Goal: Task Accomplishment & Management: Complete application form

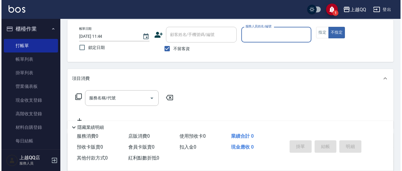
scroll to position [28, 0]
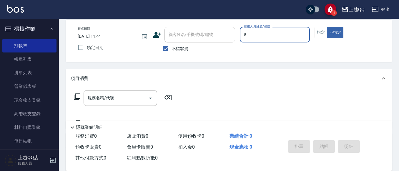
type input "8"
type button "false"
type input "[PERSON_NAME]-8"
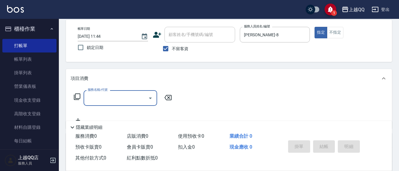
click at [78, 94] on icon at bounding box center [76, 96] width 7 height 7
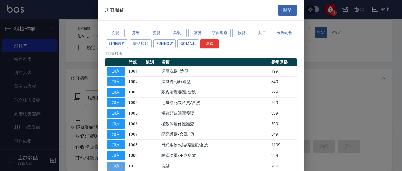
click at [113, 166] on button "加入" at bounding box center [115, 165] width 19 height 9
type input "洗髮(101)"
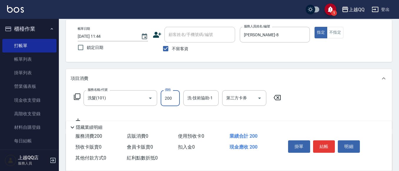
click at [177, 98] on input "200" at bounding box center [170, 98] width 19 height 16
type input "230"
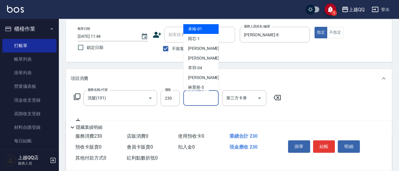
click at [207, 97] on div "洗-技術協助-1 洗-技術協助-1" at bounding box center [200, 98] width 35 height 16
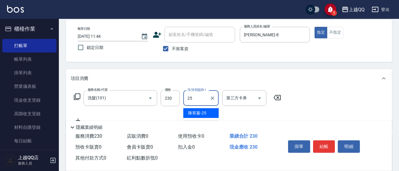
click at [207, 114] on div "[PERSON_NAME]-25" at bounding box center [200, 113] width 35 height 10
type input "[PERSON_NAME]-25"
click at [325, 142] on button "結帳" at bounding box center [324, 146] width 22 height 12
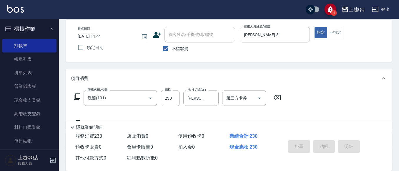
type input "[DATE] 13:31"
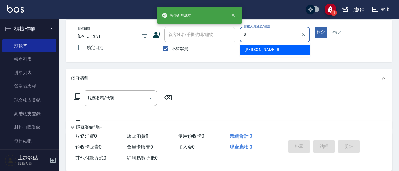
type input "[PERSON_NAME]-8"
type button "true"
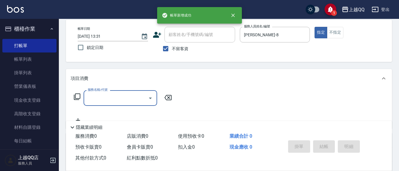
click at [76, 96] on icon at bounding box center [76, 96] width 7 height 7
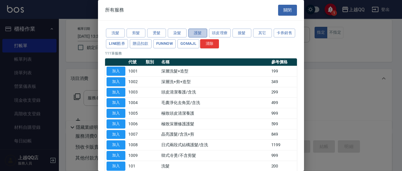
click at [200, 30] on button "護髮" at bounding box center [197, 33] width 19 height 9
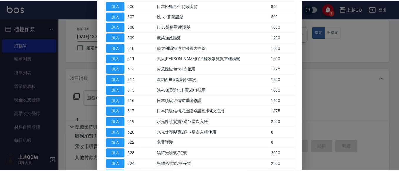
scroll to position [105, 0]
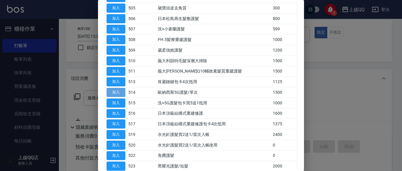
click at [114, 92] on button "加入" at bounding box center [115, 92] width 19 height 9
type input "歐納西斯5G護髮/單次(514)"
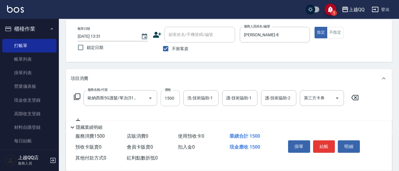
click at [172, 101] on input "1500" at bounding box center [170, 98] width 19 height 16
click at [183, 98] on div "洗-技術協助-1" at bounding box center [200, 98] width 35 height 16
type input "999"
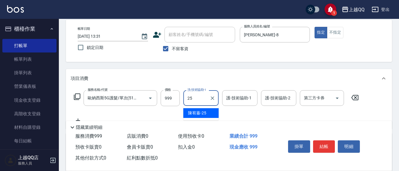
click at [198, 111] on span "[PERSON_NAME]-25" at bounding box center [197, 113] width 18 height 6
type input "[PERSON_NAME]-25"
click at [228, 98] on input "護-技術協助-1" at bounding box center [240, 98] width 30 height 10
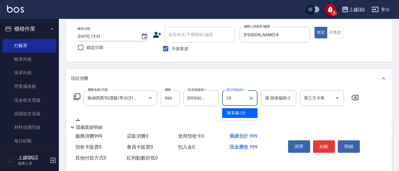
click at [239, 111] on span "[PERSON_NAME]-25" at bounding box center [236, 113] width 18 height 6
type input "[PERSON_NAME]-25"
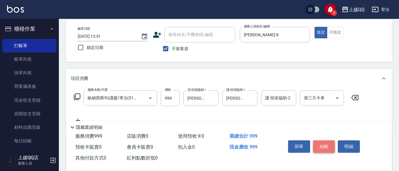
click at [319, 143] on button "結帳" at bounding box center [324, 146] width 22 height 12
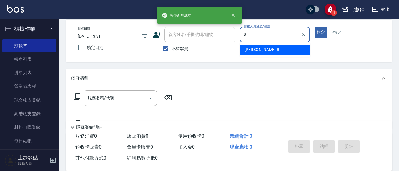
type input "[PERSON_NAME]-8"
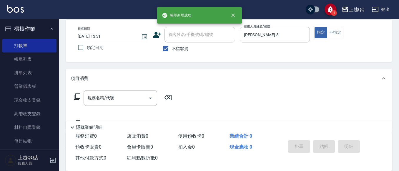
click at [79, 94] on icon at bounding box center [76, 96] width 7 height 7
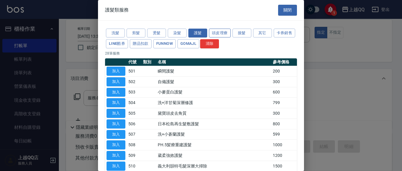
click at [215, 31] on button "頭皮理療" at bounding box center [220, 33] width 22 height 9
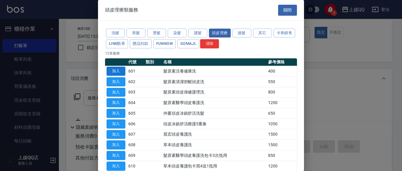
click at [115, 70] on button "加入" at bounding box center [115, 70] width 19 height 9
type input "髮原素活養健康洗(601)"
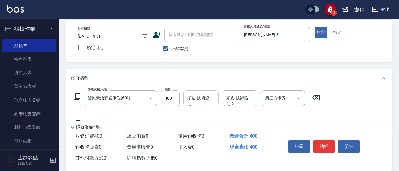
click at [202, 100] on div "頭皮-技術協助-1 頭皮-技術協助-1" at bounding box center [200, 98] width 35 height 16
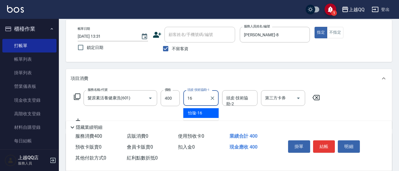
click at [207, 116] on div "[PERSON_NAME] -16" at bounding box center [200, 113] width 35 height 10
type input "[PERSON_NAME]-16"
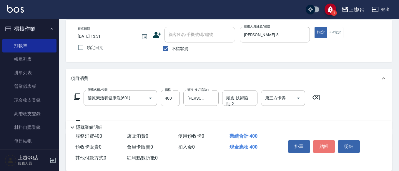
click at [325, 146] on button "結帳" at bounding box center [324, 146] width 22 height 12
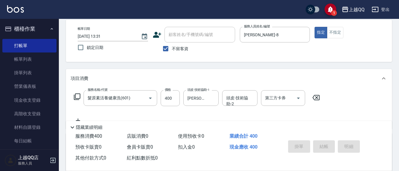
type input "[DATE] 13:32"
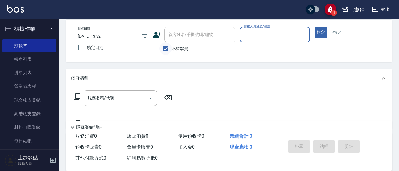
click at [163, 49] on input "不留客資" at bounding box center [165, 48] width 12 height 12
checkbox input "false"
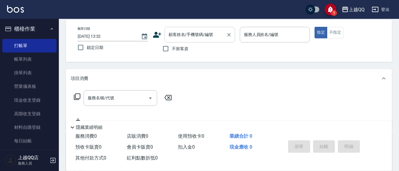
click at [169, 35] on div "顧客姓名/手機號碼/編號 顧客姓名/手機號碼/編號" at bounding box center [199, 35] width 71 height 16
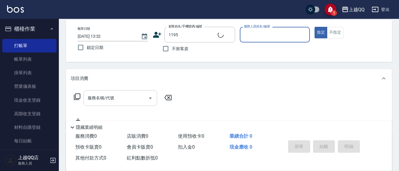
type input "[PERSON_NAME]/0923700877/1195"
type input "[PERSON_NAME]-8"
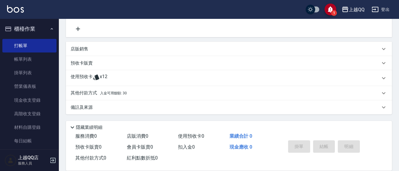
click at [117, 72] on div "使用預收卡 x12" at bounding box center [229, 78] width 326 height 16
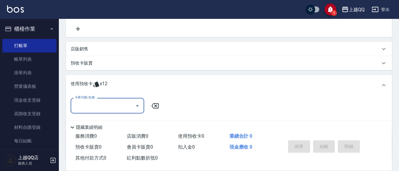
scroll to position [0, 0]
click at [132, 107] on input "卡券代號/名稱" at bounding box center [102, 105] width 59 height 10
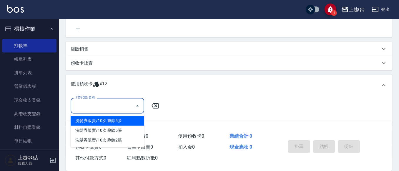
click at [136, 121] on div "洗髮券販賣/10次 剩餘5張" at bounding box center [107, 121] width 73 height 10
type input "洗髮券販賣/10次"
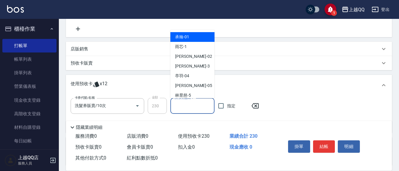
click at [177, 106] on input "洗-技術協助-1" at bounding box center [192, 106] width 39 height 10
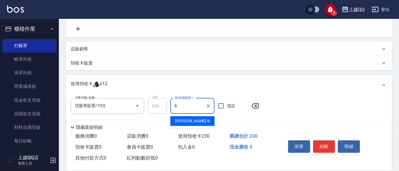
click at [191, 118] on div "[PERSON_NAME] -8" at bounding box center [192, 121] width 44 height 10
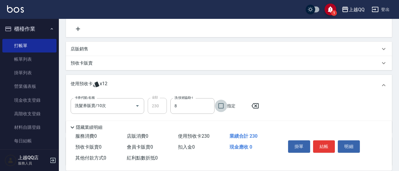
type input "[PERSON_NAME]-8"
click at [328, 143] on button "結帳" at bounding box center [324, 146] width 22 height 12
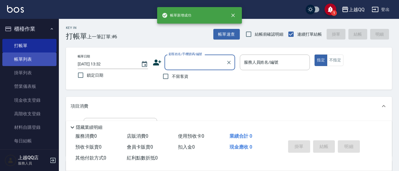
click at [19, 63] on link "帳單列表" at bounding box center [29, 59] width 54 height 14
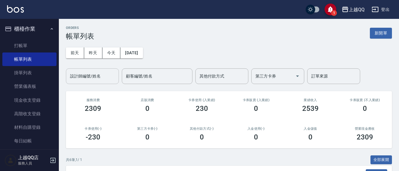
click at [86, 77] on input "設計師編號/姓名" at bounding box center [92, 76] width 48 height 10
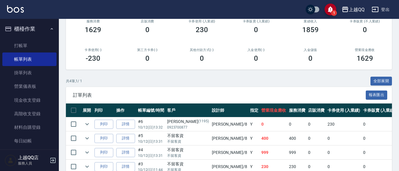
scroll to position [109, 0]
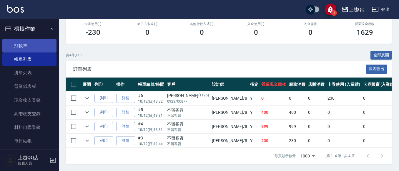
type input "[PERSON_NAME]-8"
click at [29, 44] on link "打帳單" at bounding box center [29, 46] width 54 height 14
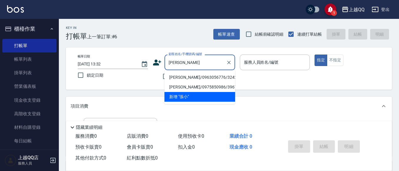
click at [178, 78] on li "[PERSON_NAME]/0963056776/3242" at bounding box center [199, 77] width 71 height 10
type input "[PERSON_NAME]/0963056776/3242"
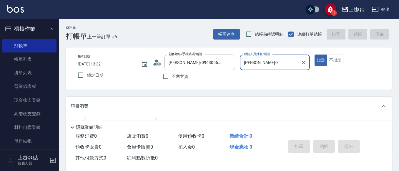
type input "[PERSON_NAME]-8"
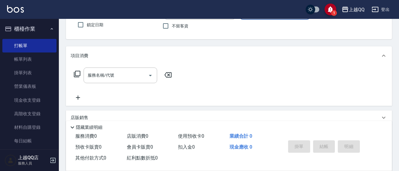
scroll to position [51, 0]
click at [77, 74] on icon at bounding box center [76, 73] width 7 height 7
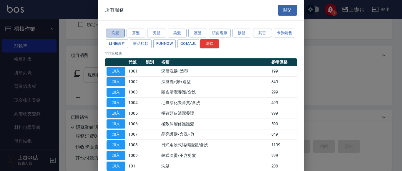
click at [116, 33] on button "洗髮" at bounding box center [115, 33] width 19 height 9
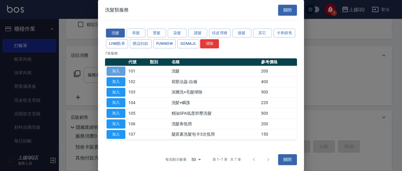
click at [111, 71] on button "加入" at bounding box center [115, 70] width 19 height 9
type input "洗髮(101)"
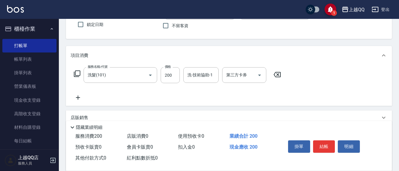
click at [79, 72] on icon at bounding box center [76, 73] width 7 height 7
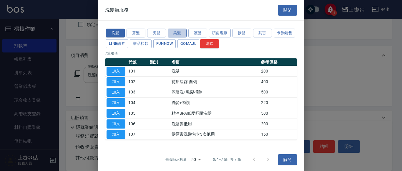
click at [174, 32] on button "染髮" at bounding box center [177, 33] width 19 height 9
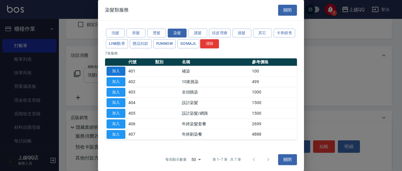
click at [118, 71] on button "加入" at bounding box center [115, 70] width 19 height 9
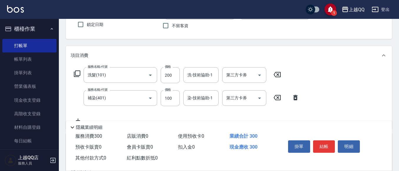
click at [79, 71] on icon at bounding box center [77, 73] width 6 height 6
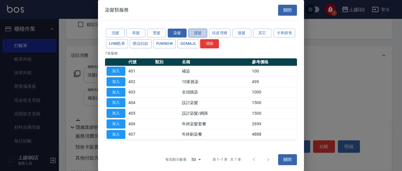
click at [198, 31] on button "護髮" at bounding box center [197, 33] width 19 height 9
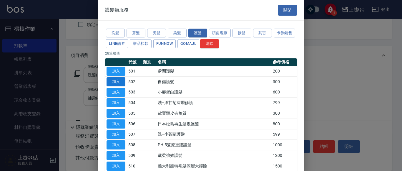
click at [109, 80] on button "加入" at bounding box center [115, 81] width 19 height 9
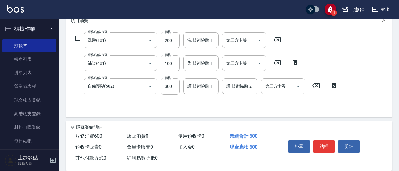
scroll to position [89, 0]
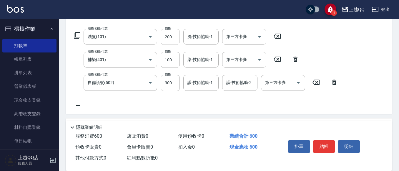
click at [173, 35] on input "200" at bounding box center [170, 37] width 19 height 16
click at [173, 34] on input "200" at bounding box center [170, 37] width 19 height 16
type input "230"
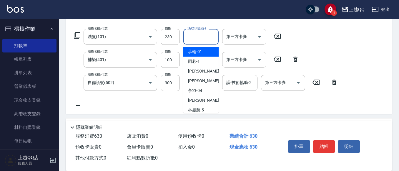
click at [194, 37] on div "洗-技術協助-1 洗-技術協助-1" at bounding box center [200, 37] width 35 height 16
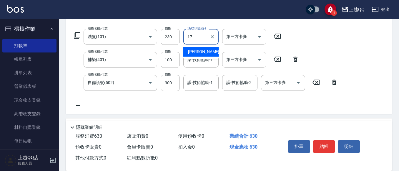
click at [198, 53] on span "心佑 -17" at bounding box center [206, 52] width 37 height 6
type input "心佑-17"
click at [173, 60] on input "100" at bounding box center [170, 60] width 19 height 16
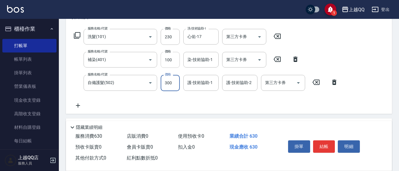
click at [173, 60] on input "100" at bounding box center [170, 60] width 19 height 16
type input "500"
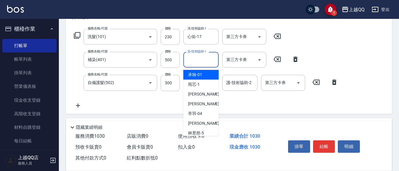
click at [188, 57] on div "染-技術協助-1 染-技術協助-1" at bounding box center [200, 60] width 35 height 16
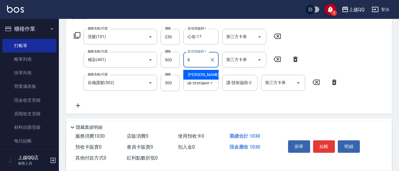
click at [190, 73] on span "[PERSON_NAME] -8" at bounding box center [205, 74] width 35 height 6
type input "[PERSON_NAME]-8"
click at [197, 83] on div "護-技術協助-1 護-技術協助-1" at bounding box center [200, 83] width 35 height 16
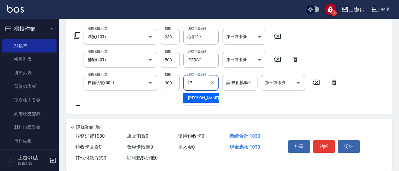
click at [203, 96] on div "心佑 -17" at bounding box center [200, 98] width 35 height 10
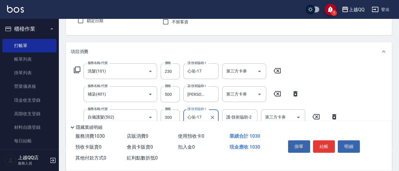
scroll to position [76, 0]
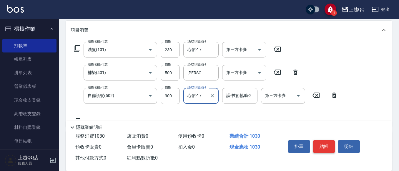
type input "心佑-17"
click at [318, 145] on button "結帳" at bounding box center [324, 146] width 22 height 12
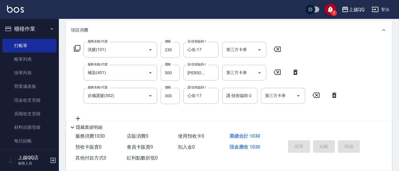
type input "[DATE] 13:54"
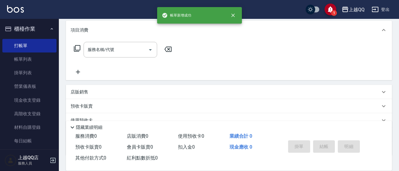
scroll to position [0, 0]
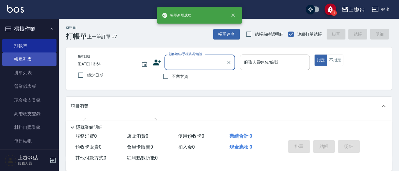
click at [32, 56] on link "帳單列表" at bounding box center [29, 59] width 54 height 14
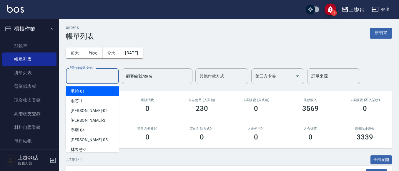
click at [111, 74] on input "設計師編號/姓名" at bounding box center [92, 76] width 48 height 10
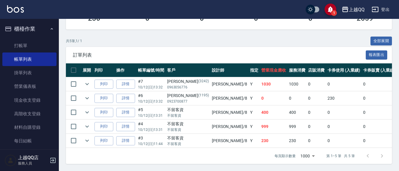
scroll to position [123, 0]
type input "[PERSON_NAME]-8"
click at [15, 49] on link "打帳單" at bounding box center [29, 46] width 54 height 14
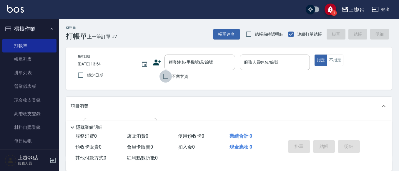
click at [164, 76] on input "不留客資" at bounding box center [165, 76] width 12 height 12
checkbox input "true"
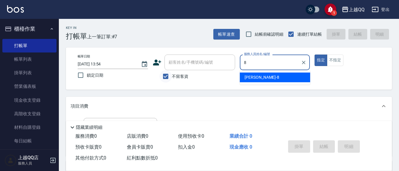
type input "[PERSON_NAME]-8"
type button "true"
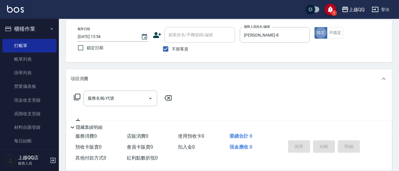
scroll to position [32, 0]
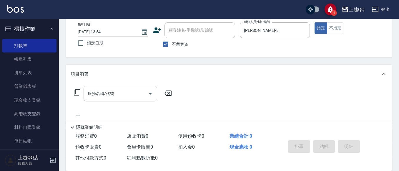
click at [79, 91] on icon at bounding box center [76, 91] width 7 height 7
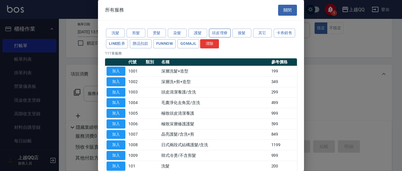
click at [220, 32] on button "頭皮理療" at bounding box center [220, 33] width 22 height 9
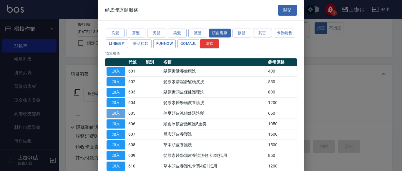
click at [115, 109] on button "加入" at bounding box center [115, 112] width 19 height 9
type input "[PERSON_NAME]頭皮冰鎮舒活洗髮(605)"
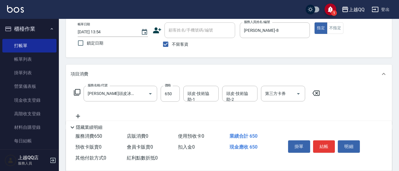
click at [76, 90] on icon at bounding box center [76, 91] width 7 height 7
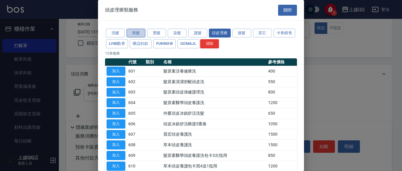
click at [133, 34] on button "剪髮" at bounding box center [135, 33] width 19 height 9
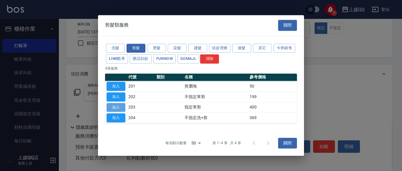
click at [118, 105] on button "加入" at bounding box center [115, 107] width 19 height 9
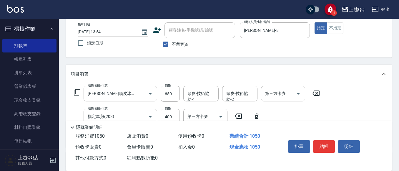
click at [177, 116] on input "400" at bounding box center [170, 116] width 19 height 16
type input "50"
click at [191, 93] on div "頭皮-技術協助-1 頭皮-技術協助-1" at bounding box center [200, 94] width 35 height 16
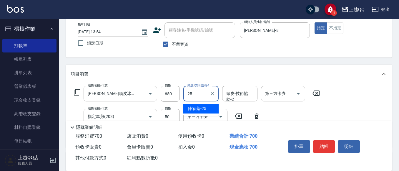
click at [194, 108] on span "[PERSON_NAME]-25" at bounding box center [197, 108] width 18 height 6
type input "[PERSON_NAME]-25"
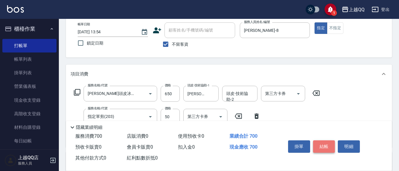
click at [316, 145] on button "結帳" at bounding box center [324, 146] width 22 height 12
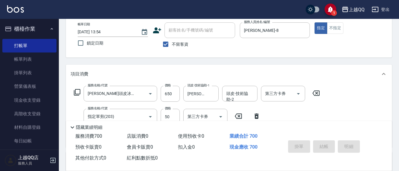
type input "[DATE] 13:55"
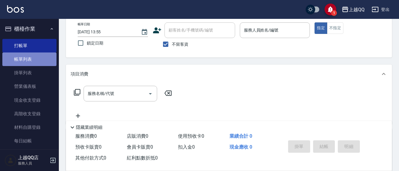
click at [33, 60] on link "帳單列表" at bounding box center [29, 59] width 54 height 14
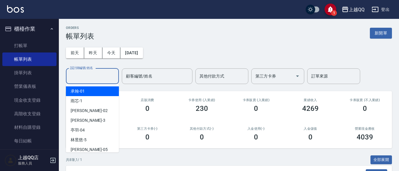
click at [89, 75] on input "設計師編號/姓名" at bounding box center [92, 76] width 48 height 10
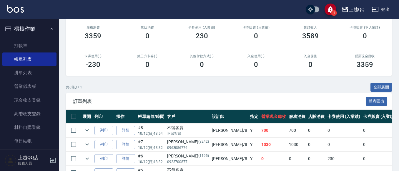
scroll to position [138, 0]
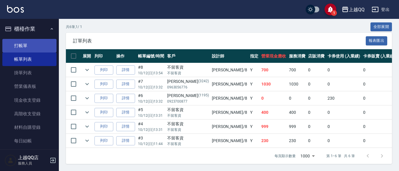
type input "[PERSON_NAME]-8"
click at [26, 43] on link "打帳單" at bounding box center [29, 46] width 54 height 14
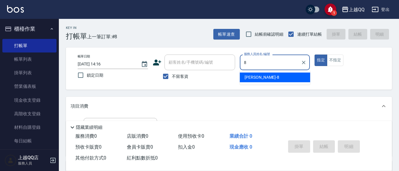
type input "[PERSON_NAME]-8"
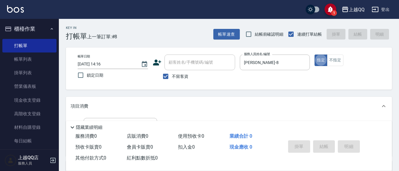
type button "true"
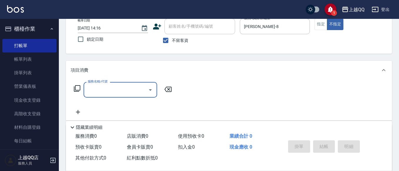
scroll to position [43, 0]
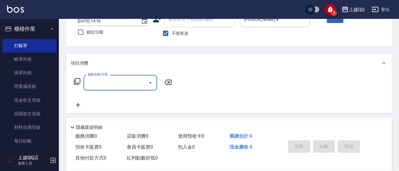
click at [78, 79] on icon at bounding box center [76, 81] width 7 height 7
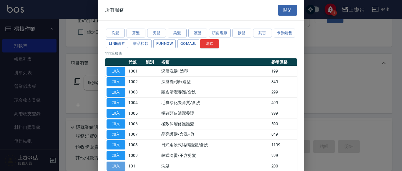
click at [122, 166] on button "加入" at bounding box center [115, 165] width 19 height 9
type input "洗髮(101)"
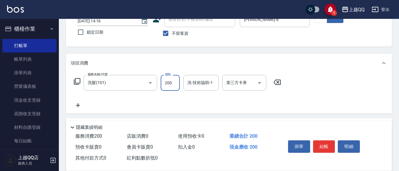
click at [171, 83] on input "200" at bounding box center [170, 83] width 19 height 16
type input "250"
click at [209, 83] on div "洗-技術協助-1 洗-技術協助-1" at bounding box center [200, 83] width 35 height 16
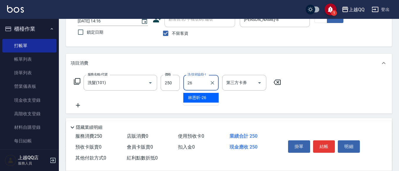
click at [195, 96] on span "[PERSON_NAME]-26" at bounding box center [197, 97] width 18 height 6
type input "[PERSON_NAME]-26"
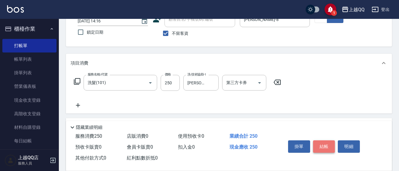
click at [322, 145] on button "結帳" at bounding box center [324, 146] width 22 height 12
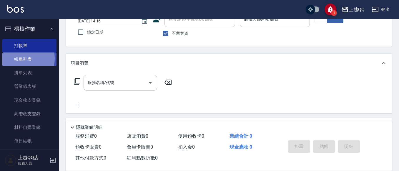
click at [25, 59] on link "帳單列表" at bounding box center [29, 59] width 54 height 14
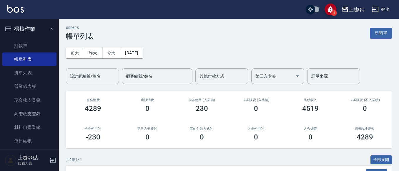
click at [81, 76] on input "設計師編號/姓名" at bounding box center [92, 76] width 48 height 10
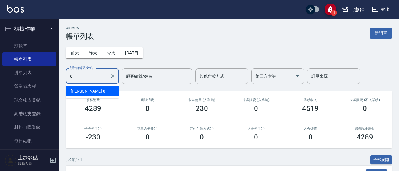
click at [91, 92] on div "[PERSON_NAME] -8" at bounding box center [92, 91] width 53 height 10
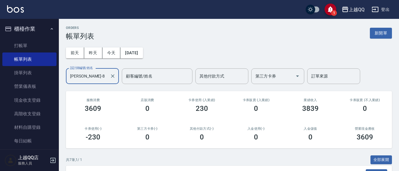
type input "[PERSON_NAME]-8"
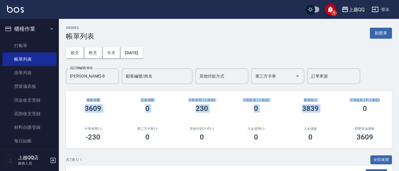
drag, startPoint x: 398, startPoint y: 69, endPoint x: 401, endPoint y: 89, distance: 20.5
click at [398, 89] on html "1 上越QQ 登出 櫃檯作業 打帳單 帳單列表 掛單列表 營業儀表板 現金收支登錄 高階收支登錄 材料自購登錄 每日結帳 排班表 現場電腦打卡 預約管理 預約…" at bounding box center [199, 158] width 399 height 317
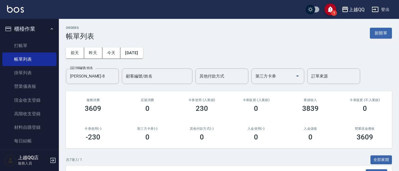
click at [348, 60] on div "[DATE] [DATE] [DATE] [DATE] 設計師編號/姓名 [PERSON_NAME]-8 設計師編號/姓名 顧客編號/姓名 顧客編號/姓名 其…" at bounding box center [229, 62] width 326 height 44
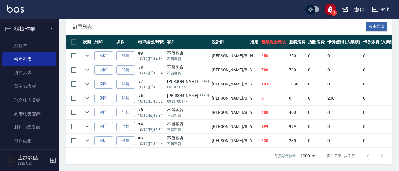
scroll to position [152, 0]
click at [32, 46] on link "打帳單" at bounding box center [29, 46] width 54 height 14
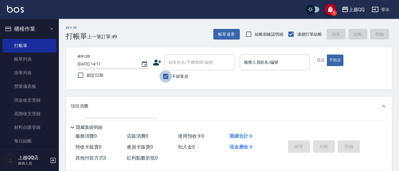
click at [165, 74] on input "不留客資" at bounding box center [165, 76] width 12 height 12
checkbox input "false"
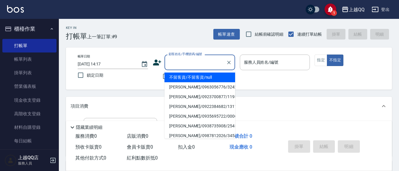
click at [170, 66] on input "顧客姓名/手機號碼/編號" at bounding box center [195, 62] width 56 height 10
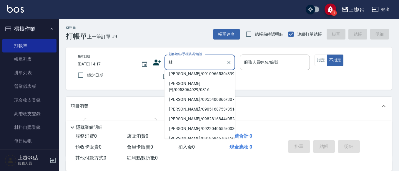
scroll to position [94, 0]
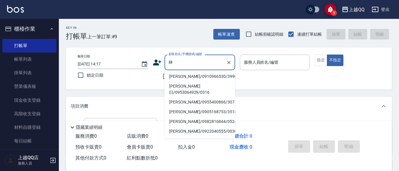
type input "林"
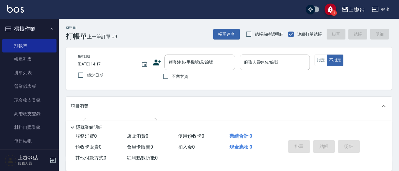
click at [241, 115] on div "項目消費 服務名稱/代號 服務名稱/代號" at bounding box center [229, 125] width 326 height 59
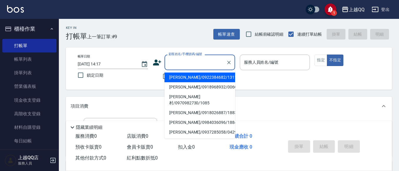
click at [199, 66] on input "顧客姓名/手機號碼/編號" at bounding box center [195, 62] width 56 height 10
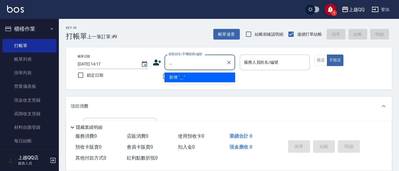
type input "可"
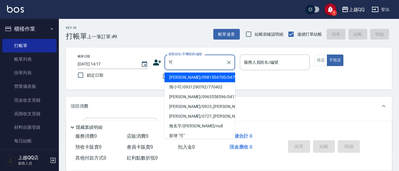
click at [178, 61] on input "可" at bounding box center [195, 62] width 56 height 10
click at [226, 63] on icon "Clear" at bounding box center [229, 62] width 6 height 6
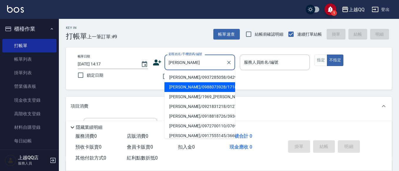
click at [189, 88] on li "[PERSON_NAME]/0988073928/1718" at bounding box center [199, 87] width 71 height 10
type input "[PERSON_NAME]/0988073928/1718"
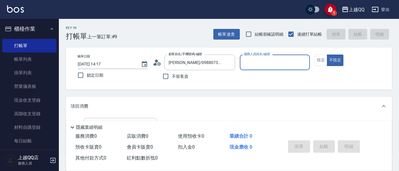
type input "[PERSON_NAME]-8"
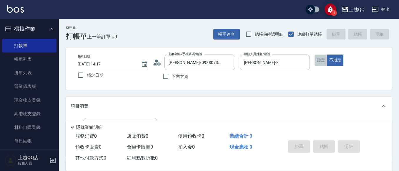
click at [319, 55] on button "指定" at bounding box center [320, 59] width 13 height 11
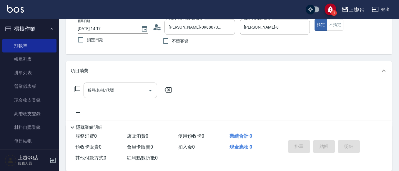
scroll to position [64, 0]
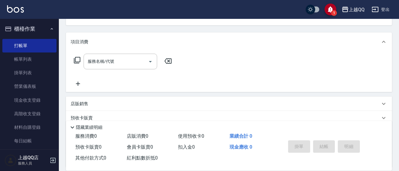
click at [77, 59] on icon at bounding box center [76, 59] width 7 height 7
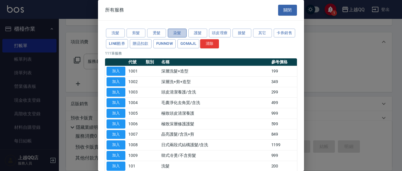
click at [172, 32] on button "染髮" at bounding box center [177, 33] width 19 height 9
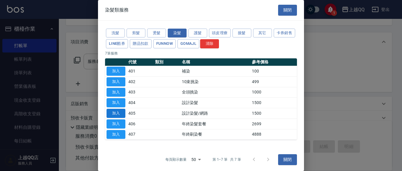
click at [115, 113] on button "加入" at bounding box center [115, 112] width 19 height 9
type input "設計染髮/網路(405)"
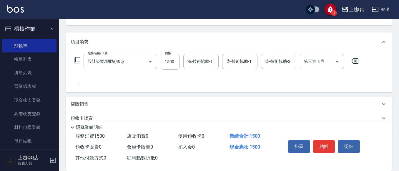
click at [79, 59] on icon at bounding box center [76, 59] width 7 height 7
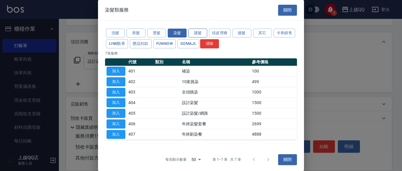
click at [197, 30] on button "護髮" at bounding box center [197, 33] width 19 height 9
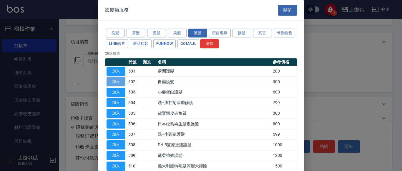
click at [112, 83] on button "加入" at bounding box center [115, 81] width 19 height 9
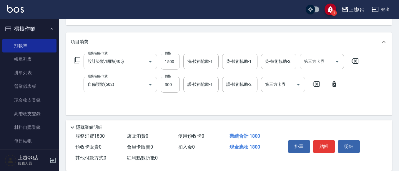
click at [177, 61] on input "1500" at bounding box center [170, 62] width 19 height 16
click at [174, 59] on input "1500" at bounding box center [170, 62] width 19 height 16
type input "899"
click at [190, 61] on input "洗-技術協助-1" at bounding box center [201, 61] width 30 height 10
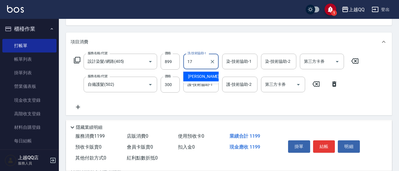
click at [208, 74] on div "心佑 -17" at bounding box center [200, 76] width 35 height 10
type input "心佑-17"
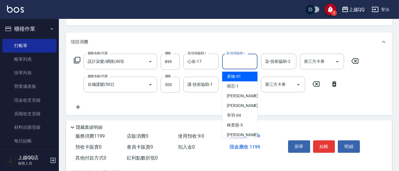
click at [235, 62] on div "染-技術協助-1 染-技術協助-1" at bounding box center [239, 62] width 35 height 16
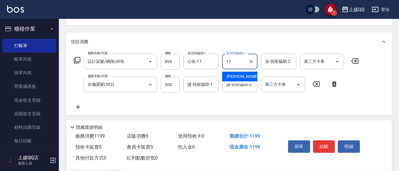
click at [239, 78] on span "心佑 -17" at bounding box center [245, 76] width 37 height 6
type input "心佑-17"
click at [190, 87] on input "護-技術協助-1" at bounding box center [201, 84] width 30 height 10
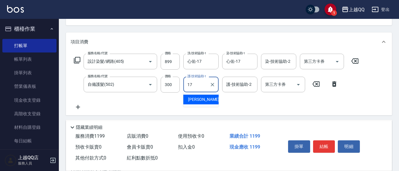
click at [203, 102] on div "心佑 -17" at bounding box center [200, 99] width 35 height 10
type input "心佑-17"
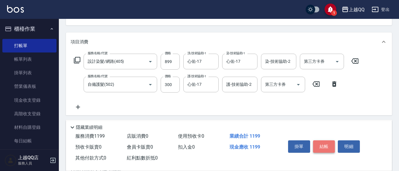
click at [325, 145] on button "結帳" at bounding box center [324, 146] width 22 height 12
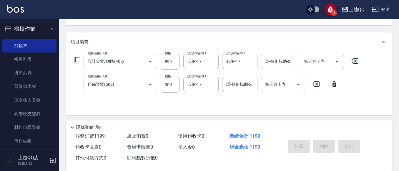
type input "[DATE] 14:18"
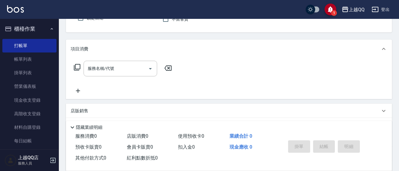
scroll to position [15, 0]
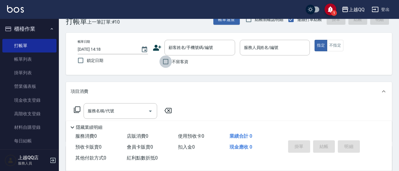
click at [164, 60] on input "不留客資" at bounding box center [165, 61] width 12 height 12
checkbox input "true"
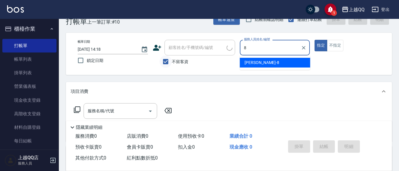
type input "[PERSON_NAME]-8"
type button "true"
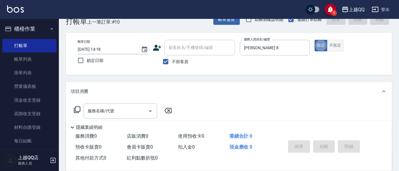
click at [333, 46] on button "不指定" at bounding box center [335, 45] width 16 height 11
type button "false"
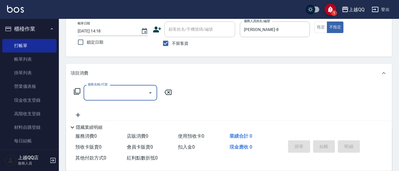
scroll to position [57, 0]
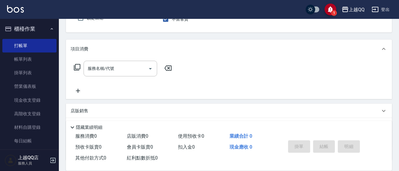
click at [75, 66] on icon at bounding box center [77, 67] width 6 height 6
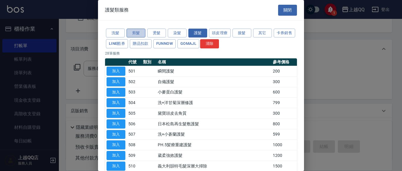
click at [132, 33] on button "剪髮" at bounding box center [135, 33] width 19 height 9
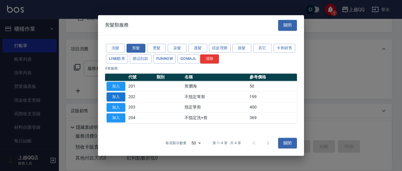
click at [118, 96] on button "加入" at bounding box center [115, 96] width 19 height 9
type input "不指定單剪(202)"
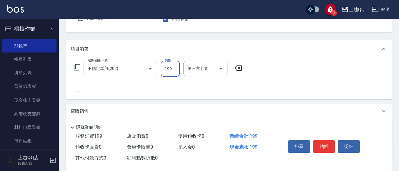
click at [177, 66] on input "199" at bounding box center [170, 69] width 19 height 16
type input "50"
click at [330, 146] on button "結帳" at bounding box center [324, 146] width 22 height 12
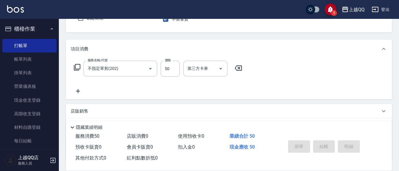
type input "[DATE] 14:27"
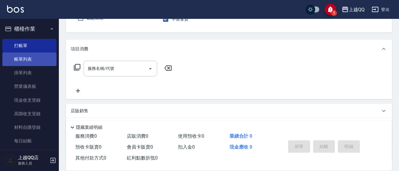
click at [33, 57] on link "帳單列表" at bounding box center [29, 59] width 54 height 14
click at [24, 59] on link "帳單列表" at bounding box center [29, 59] width 54 height 14
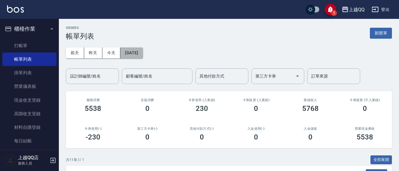
click at [143, 49] on button "[DATE]" at bounding box center [131, 52] width 22 height 11
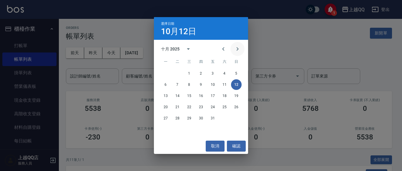
click at [221, 48] on icon "Previous month" at bounding box center [223, 48] width 7 height 7
click at [216, 49] on div "九月 2025" at bounding box center [201, 48] width 94 height 9
click at [222, 50] on icon "Previous month" at bounding box center [223, 48] width 7 height 7
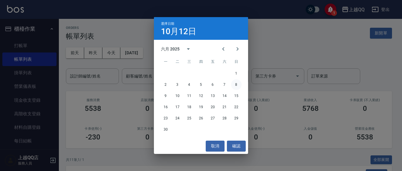
click at [234, 82] on button "8" at bounding box center [236, 84] width 11 height 11
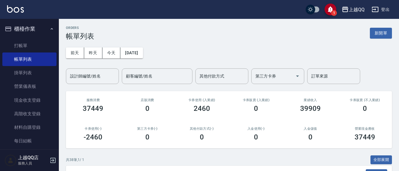
click at [108, 80] on input "設計師編號/姓名" at bounding box center [92, 76] width 48 height 10
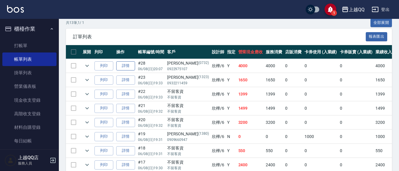
scroll to position [147, 0]
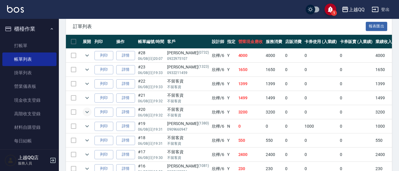
type input "欣樺-6"
click at [86, 113] on icon "expand row" at bounding box center [86, 111] width 7 height 7
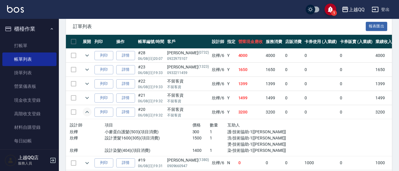
click at [94, 112] on td "列印" at bounding box center [104, 112] width 22 height 14
click at [89, 112] on icon "expand row" at bounding box center [86, 111] width 7 height 7
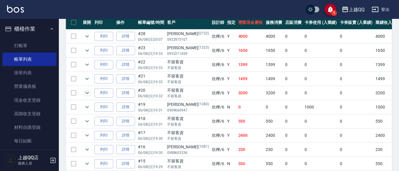
scroll to position [176, 0]
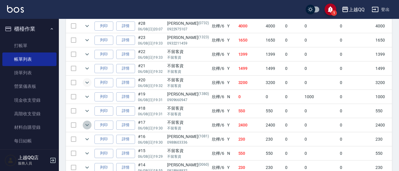
click at [89, 126] on icon "expand row" at bounding box center [86, 124] width 7 height 7
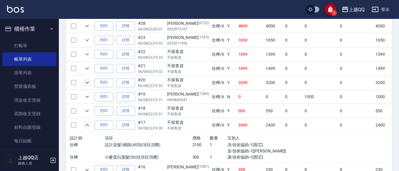
click at [89, 126] on icon "expand row" at bounding box center [86, 124] width 7 height 7
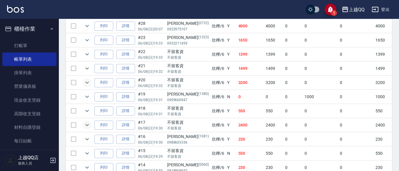
click at [85, 124] on icon "expand row" at bounding box center [86, 124] width 7 height 7
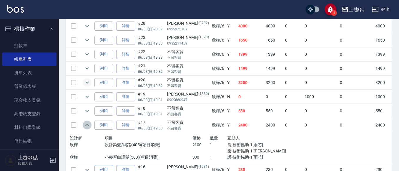
click at [85, 124] on icon "expand row" at bounding box center [86, 124] width 7 height 7
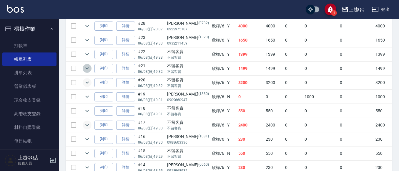
click at [88, 68] on icon "expand row" at bounding box center [87, 68] width 4 height 2
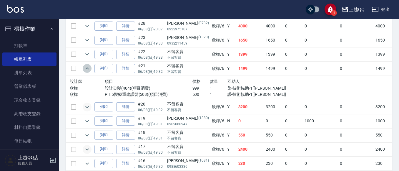
click at [88, 68] on icon "expand row" at bounding box center [86, 68] width 7 height 7
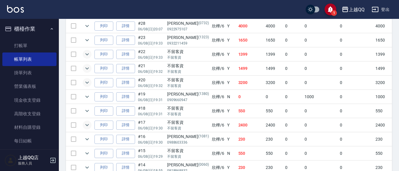
click at [88, 54] on icon "expand row" at bounding box center [86, 54] width 7 height 7
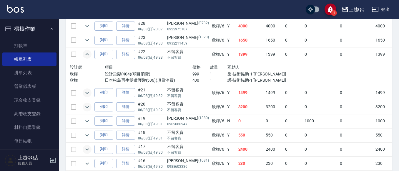
click at [88, 54] on icon "expand row" at bounding box center [87, 54] width 4 height 2
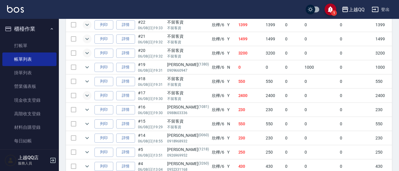
scroll to position [236, 0]
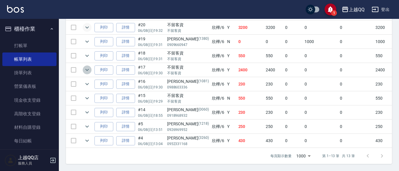
click at [86, 65] on button "expand row" at bounding box center [87, 69] width 9 height 9
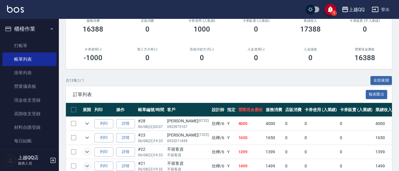
scroll to position [89, 0]
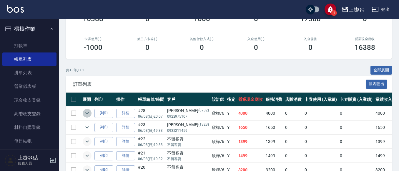
click at [86, 111] on icon "expand row" at bounding box center [86, 112] width 7 height 7
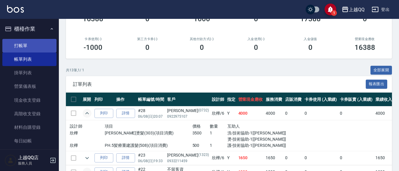
click at [26, 46] on link "打帳單" at bounding box center [29, 46] width 54 height 14
